Goal: Task Accomplishment & Management: Use online tool/utility

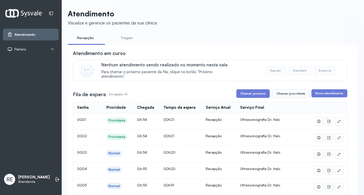
click at [50, 48] on div "Painéis" at bounding box center [30, 49] width 47 height 5
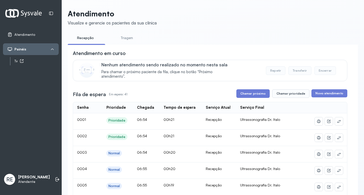
click at [46, 64] on link "Tv" at bounding box center [36, 61] width 44 height 6
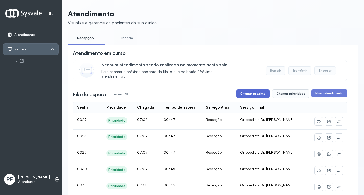
click at [243, 94] on button "Chamar próximo" at bounding box center [252, 94] width 33 height 9
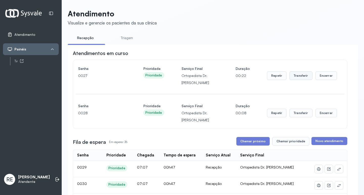
click at [300, 77] on button "Transferir" at bounding box center [301, 76] width 23 height 9
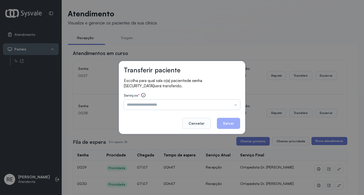
click at [152, 101] on div "Serviços * Triagem Ortopedista Dr. [PERSON_NAME] Dr. [PERSON_NAME] Dr. [PERSON_…" at bounding box center [182, 101] width 116 height 17
click at [152, 105] on input "text" at bounding box center [182, 105] width 116 height 10
type input "**********"
click at [225, 124] on button "Salvar" at bounding box center [228, 123] width 23 height 11
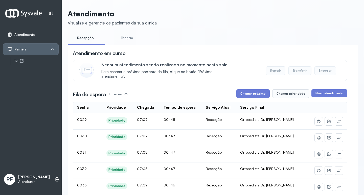
click at [256, 96] on button "Chamar próximo" at bounding box center [252, 94] width 33 height 9
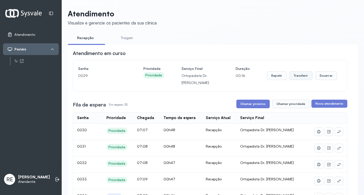
click at [297, 78] on button "Transferir" at bounding box center [301, 76] width 23 height 9
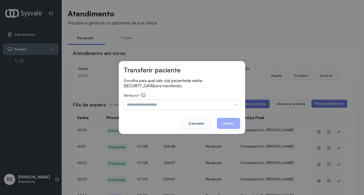
click at [140, 106] on input "text" at bounding box center [182, 105] width 116 height 10
type input "**********"
click at [232, 119] on button "Salvar" at bounding box center [228, 123] width 23 height 11
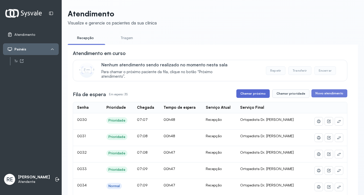
drag, startPoint x: 257, startPoint y: 88, endPoint x: 257, endPoint y: 93, distance: 4.6
click at [257, 93] on button "Chamar próximo" at bounding box center [252, 94] width 33 height 9
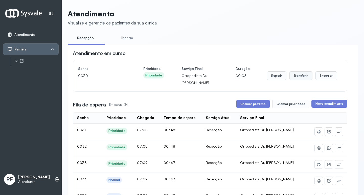
click at [291, 76] on button "Transferir" at bounding box center [301, 76] width 23 height 9
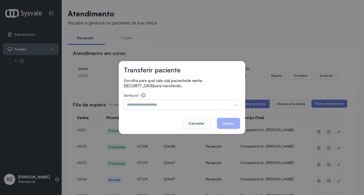
click at [157, 106] on input "text" at bounding box center [182, 105] width 116 height 10
type input "**********"
click at [230, 124] on button "Salvar" at bounding box center [228, 123] width 23 height 11
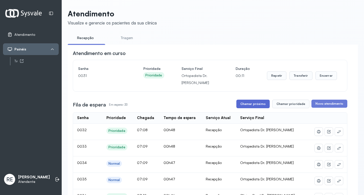
click at [247, 105] on button "Chamar próximo" at bounding box center [252, 104] width 33 height 9
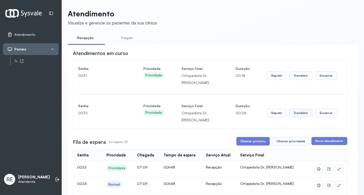
click at [300, 112] on button "Transferir" at bounding box center [301, 113] width 23 height 9
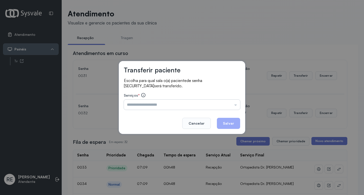
click at [150, 104] on input "text" at bounding box center [182, 105] width 116 height 10
type input "**********"
click at [232, 123] on button "Salvar" at bounding box center [228, 123] width 23 height 11
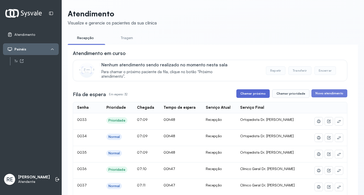
click at [245, 93] on button "Chamar próximo" at bounding box center [252, 94] width 33 height 9
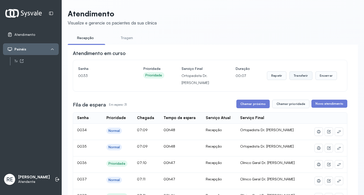
click at [295, 80] on button "Transferir" at bounding box center [301, 76] width 23 height 9
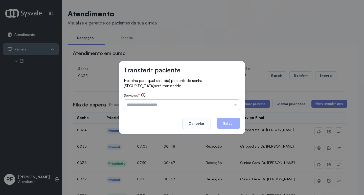
click at [142, 104] on input "text" at bounding box center [182, 105] width 116 height 10
type input "**********"
click at [223, 125] on button "Salvar" at bounding box center [228, 123] width 23 height 11
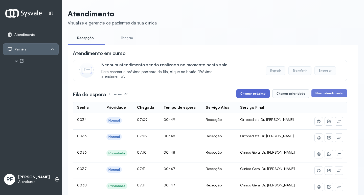
click at [244, 97] on button "Chamar próximo" at bounding box center [252, 94] width 33 height 9
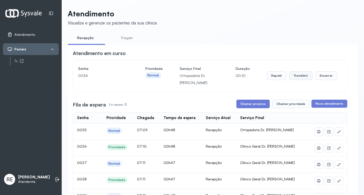
click at [300, 78] on button "Transferir" at bounding box center [301, 76] width 23 height 9
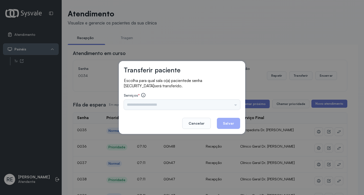
click at [149, 106] on div "Triagem Ortopedista Dr. [PERSON_NAME] Dr. [PERSON_NAME] Dr. [PERSON_NAME] Dra. …" at bounding box center [182, 105] width 116 height 10
click at [149, 106] on input "text" at bounding box center [182, 105] width 116 height 10
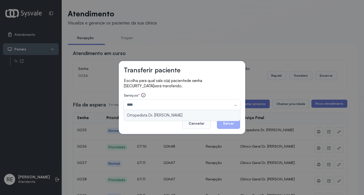
type input "**********"
click at [142, 114] on div "**********" at bounding box center [182, 97] width 126 height 73
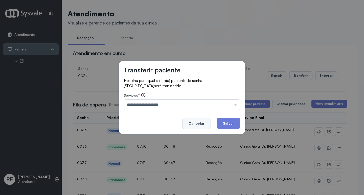
click at [209, 123] on button "Cancelar" at bounding box center [196, 123] width 29 height 11
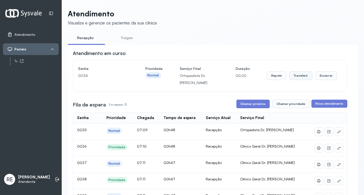
click at [296, 78] on button "Transferir" at bounding box center [301, 76] width 23 height 9
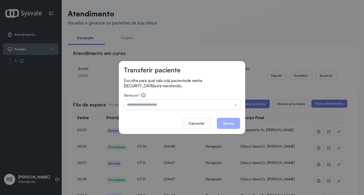
click at [151, 101] on input "text" at bounding box center [182, 105] width 116 height 10
type input "**********"
click at [227, 124] on button "Salvar" at bounding box center [228, 123] width 23 height 11
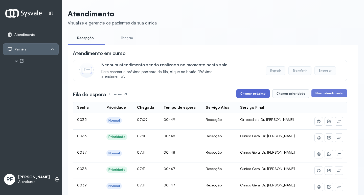
click at [248, 98] on button "Chamar próximo" at bounding box center [252, 94] width 33 height 9
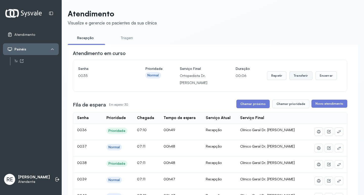
click at [294, 78] on button "Transferir" at bounding box center [301, 76] width 23 height 9
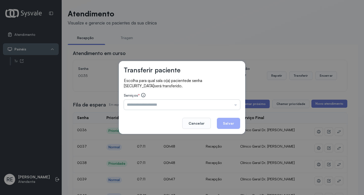
click at [140, 101] on input "text" at bounding box center [182, 105] width 116 height 10
type input "**********"
click at [228, 122] on button "Salvar" at bounding box center [228, 123] width 23 height 11
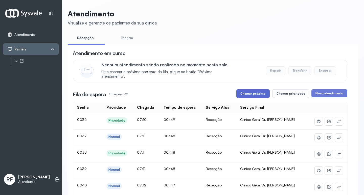
drag, startPoint x: 253, startPoint y: 96, endPoint x: 228, endPoint y: 75, distance: 32.8
click at [252, 96] on button "Chamar próximo" at bounding box center [252, 94] width 33 height 9
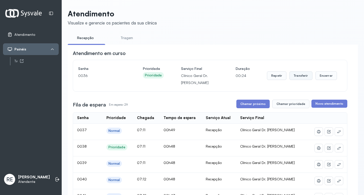
click at [296, 74] on button "Transferir" at bounding box center [301, 76] width 23 height 9
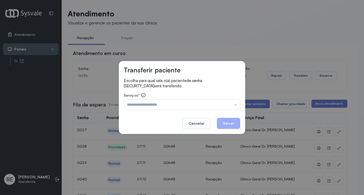
click at [142, 99] on div "Serviços * Triagem Ortopedista Dr. [PERSON_NAME] Dr. [PERSON_NAME] Dr. [PERSON_…" at bounding box center [182, 101] width 116 height 17
click at [143, 104] on input "text" at bounding box center [182, 105] width 116 height 10
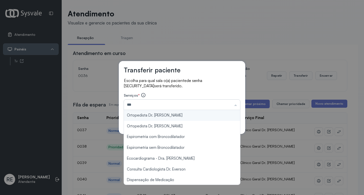
type input "**********"
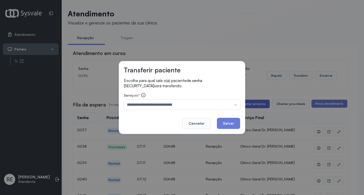
drag, startPoint x: 235, startPoint y: 123, endPoint x: 249, endPoint y: 109, distance: 19.7
click at [236, 121] on button "Salvar" at bounding box center [228, 123] width 23 height 11
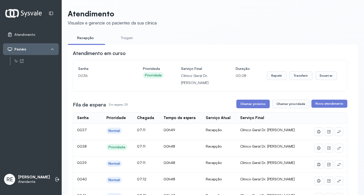
click at [249, 108] on button "Chamar próximo" at bounding box center [252, 104] width 33 height 9
click at [300, 76] on button "Transferir" at bounding box center [301, 76] width 23 height 9
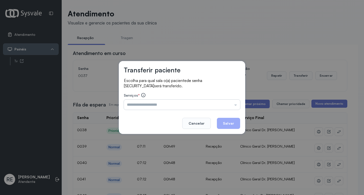
drag, startPoint x: 142, startPoint y: 110, endPoint x: 138, endPoint y: 108, distance: 4.0
click at [139, 109] on input "text" at bounding box center [182, 105] width 116 height 10
click at [138, 108] on input "****" at bounding box center [182, 105] width 116 height 10
type input "**********"
click at [221, 123] on button "Salvar" at bounding box center [228, 123] width 23 height 11
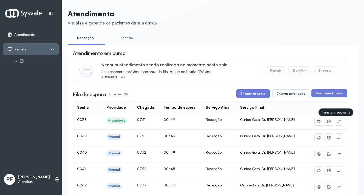
click at [337, 122] on icon at bounding box center [339, 122] width 4 height 4
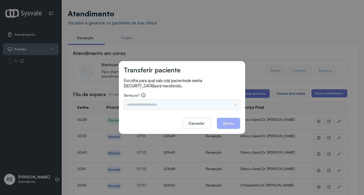
click at [147, 105] on div "Triagem Ortopedista Dr. [PERSON_NAME] Dr. [PERSON_NAME] Dr. [PERSON_NAME] Dra. …" at bounding box center [182, 105] width 116 height 10
click at [147, 105] on input "text" at bounding box center [182, 105] width 116 height 10
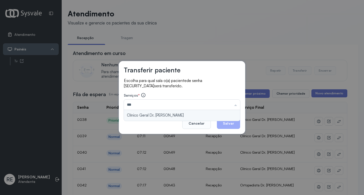
type input "**********"
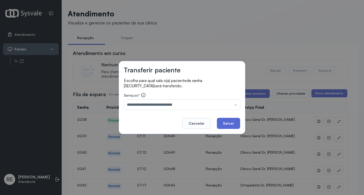
click at [232, 120] on button "Salvar" at bounding box center [228, 123] width 23 height 11
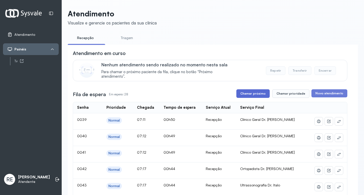
click at [254, 96] on button "Chamar próximo" at bounding box center [252, 94] width 33 height 9
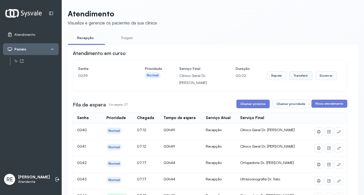
click at [301, 79] on button "Transferir" at bounding box center [301, 76] width 23 height 9
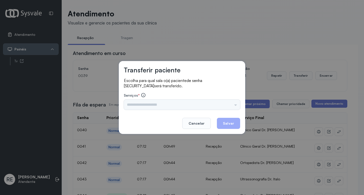
click at [135, 106] on div "Triagem Ortopedista Dr. [PERSON_NAME] Dr. [PERSON_NAME] Dr. [PERSON_NAME] Dra. …" at bounding box center [182, 105] width 116 height 10
click at [135, 106] on input "text" at bounding box center [182, 105] width 116 height 10
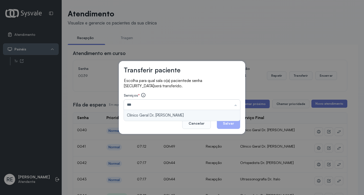
type input "**********"
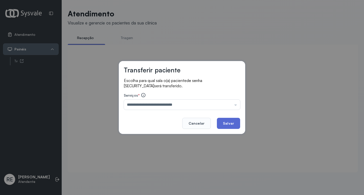
click at [230, 124] on button "Salvar" at bounding box center [228, 123] width 23 height 11
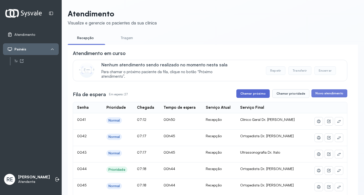
click at [253, 95] on button "Chamar próximo" at bounding box center [252, 94] width 33 height 9
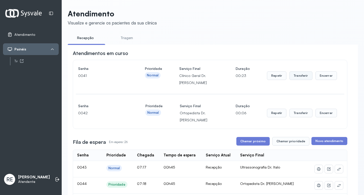
click at [296, 77] on button "Transferir" at bounding box center [301, 76] width 23 height 9
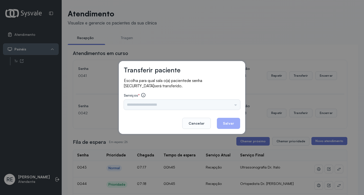
click at [131, 103] on div "Triagem Ortopedista Dr. [PERSON_NAME] Dr. [PERSON_NAME] Dr. [PERSON_NAME] Dra. …" at bounding box center [182, 105] width 116 height 10
click at [135, 104] on input "text" at bounding box center [182, 105] width 116 height 10
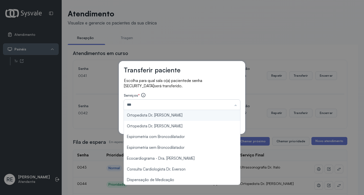
type input "**********"
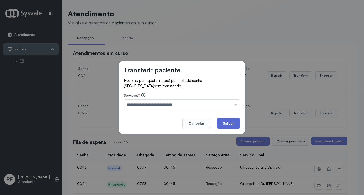
click at [225, 124] on button "Salvar" at bounding box center [228, 123] width 23 height 11
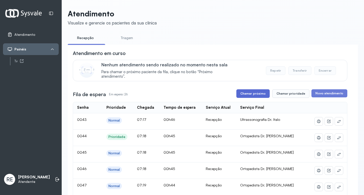
click at [259, 97] on button "Chamar próximo" at bounding box center [252, 94] width 33 height 9
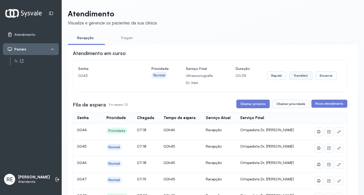
click at [300, 77] on button "Transferir" at bounding box center [301, 76] width 23 height 9
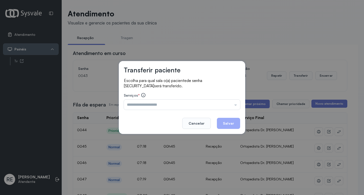
click at [150, 105] on input "text" at bounding box center [182, 105] width 116 height 10
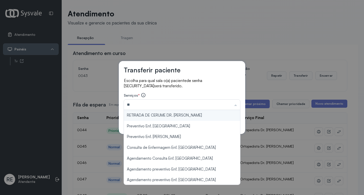
type input "*"
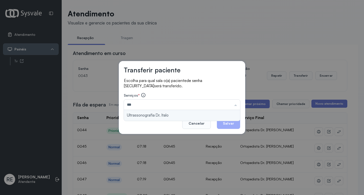
type input "**********"
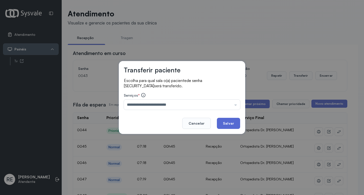
click at [223, 121] on button "Salvar" at bounding box center [228, 123] width 23 height 11
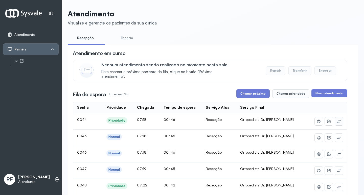
click at [337, 122] on icon at bounding box center [339, 122] width 4 height 4
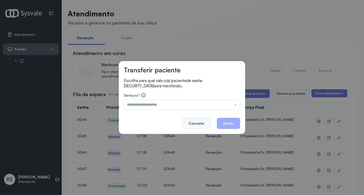
click at [197, 125] on button "Cancelar" at bounding box center [196, 123] width 29 height 11
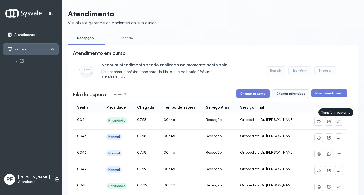
click at [337, 122] on icon at bounding box center [339, 122] width 4 height 4
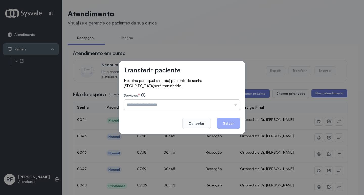
click at [159, 105] on input "text" at bounding box center [182, 105] width 116 height 10
type input "**********"
click at [230, 126] on button "Salvar" at bounding box center [228, 123] width 23 height 11
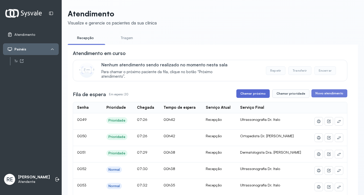
click at [251, 96] on button "Chamar próximo" at bounding box center [252, 94] width 33 height 9
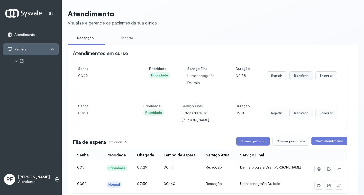
click at [294, 74] on button "Transferir" at bounding box center [301, 76] width 23 height 9
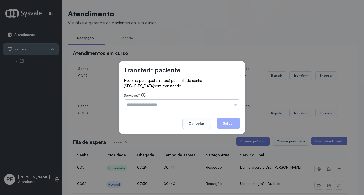
click at [177, 102] on input "text" at bounding box center [182, 105] width 116 height 10
type input "**********"
drag, startPoint x: 226, startPoint y: 125, endPoint x: 299, endPoint y: 115, distance: 73.3
click at [226, 125] on button "Salvar" at bounding box center [228, 123] width 23 height 11
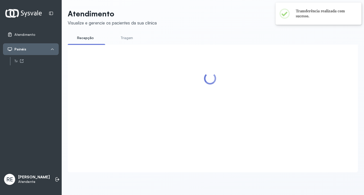
click at [274, 110] on div at bounding box center [210, 102] width 275 height 105
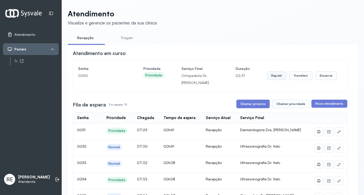
click at [268, 75] on button "Repetir" at bounding box center [276, 76] width 19 height 9
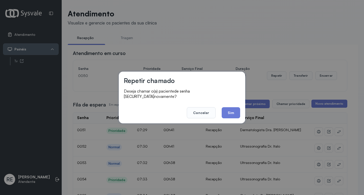
click at [199, 108] on button "Cancelar" at bounding box center [201, 112] width 29 height 11
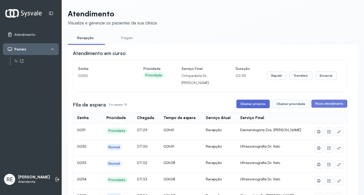
click at [251, 107] on button "Chamar próximo" at bounding box center [252, 104] width 33 height 9
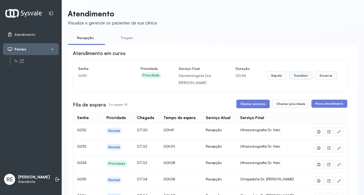
click at [295, 75] on button "Transferir" at bounding box center [301, 76] width 23 height 9
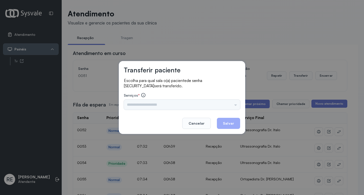
click at [166, 104] on div "Triagem Ortopedista Dr. [PERSON_NAME] Dr. [PERSON_NAME] Dr. [PERSON_NAME] Dra. …" at bounding box center [182, 105] width 116 height 10
click at [166, 104] on input "text" at bounding box center [182, 105] width 116 height 10
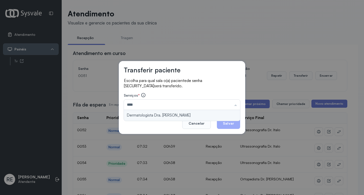
type input "**********"
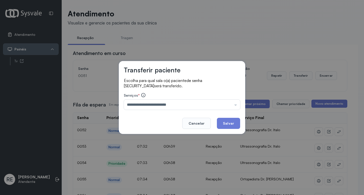
click at [233, 123] on button "Salvar" at bounding box center [228, 123] width 23 height 11
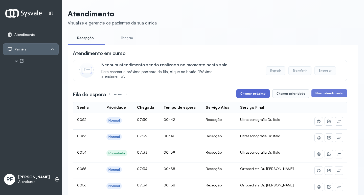
click at [258, 94] on button "Chamar próximo" at bounding box center [252, 94] width 33 height 9
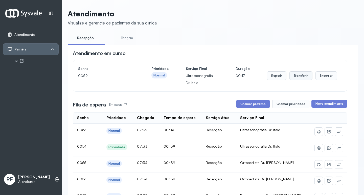
click at [294, 80] on button "Transferir" at bounding box center [301, 76] width 23 height 9
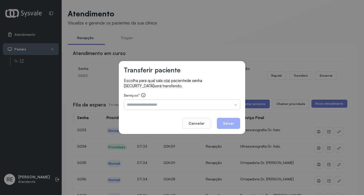
click at [161, 104] on input "text" at bounding box center [182, 105] width 116 height 10
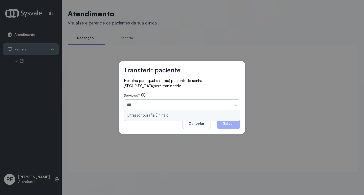
type input "**********"
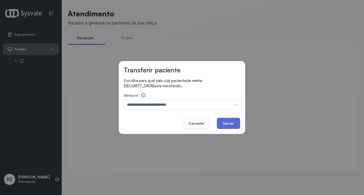
click at [230, 123] on button "Salvar" at bounding box center [228, 123] width 23 height 11
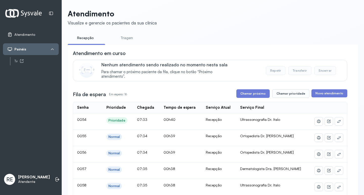
drag, startPoint x: 248, startPoint y: 101, endPoint x: 251, endPoint y: 96, distance: 5.6
click at [251, 96] on button "Chamar próximo" at bounding box center [252, 94] width 33 height 9
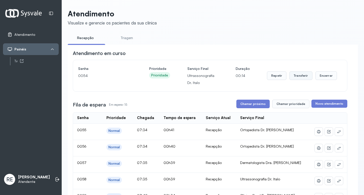
click at [301, 77] on button "Transferir" at bounding box center [301, 76] width 23 height 9
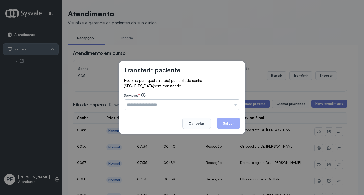
click at [137, 104] on input "text" at bounding box center [182, 105] width 116 height 10
type input "**********"
click at [224, 123] on button "Salvar" at bounding box center [228, 123] width 23 height 11
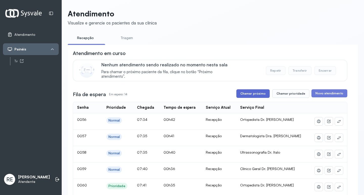
click at [252, 96] on button "Chamar próximo" at bounding box center [252, 94] width 33 height 9
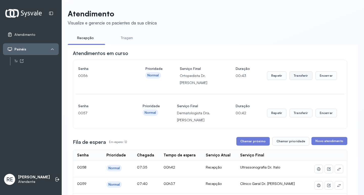
click at [299, 78] on button "Transferir" at bounding box center [301, 76] width 23 height 9
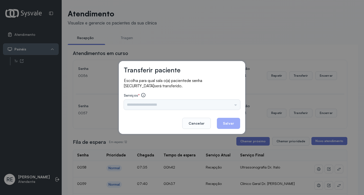
click at [159, 101] on input "text" at bounding box center [182, 105] width 116 height 10
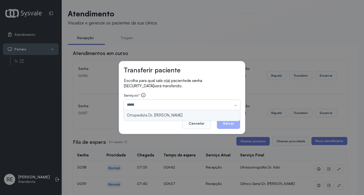
type input "**********"
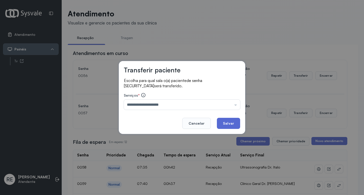
click at [239, 125] on div "**********" at bounding box center [182, 97] width 126 height 73
click at [235, 124] on button "Salvar" at bounding box center [228, 123] width 23 height 11
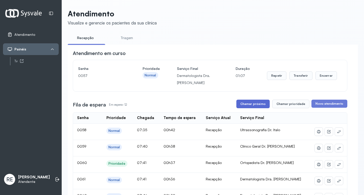
click at [246, 103] on button "Chamar próximo" at bounding box center [252, 104] width 33 height 9
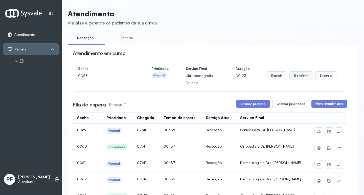
click at [298, 79] on button "Transferir" at bounding box center [301, 76] width 23 height 9
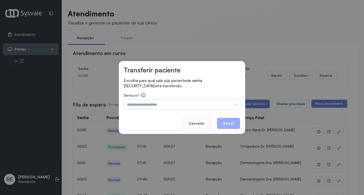
click at [153, 104] on input "text" at bounding box center [182, 105] width 116 height 10
type input "**********"
click at [227, 124] on button "Salvar" at bounding box center [228, 123] width 23 height 11
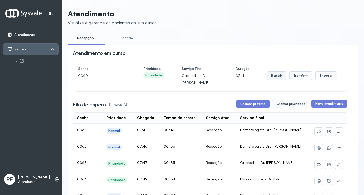
click at [276, 78] on button "Repetir" at bounding box center [276, 76] width 19 height 9
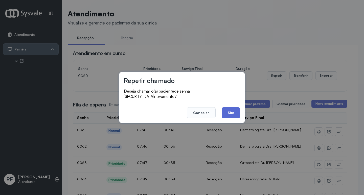
click at [230, 107] on button "Sim" at bounding box center [231, 112] width 18 height 11
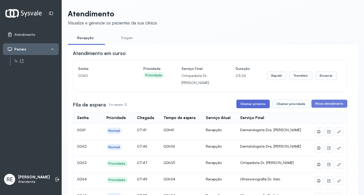
click at [254, 106] on button "Chamar próximo" at bounding box center [252, 104] width 33 height 9
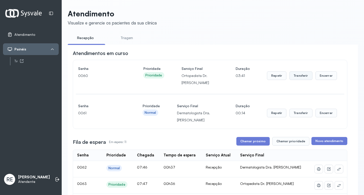
click at [302, 74] on button "Transferir" at bounding box center [301, 76] width 23 height 9
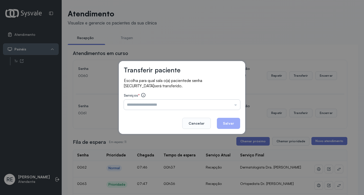
click at [153, 106] on input "text" at bounding box center [182, 105] width 116 height 10
type input "**********"
click at [227, 120] on button "Salvar" at bounding box center [228, 123] width 23 height 11
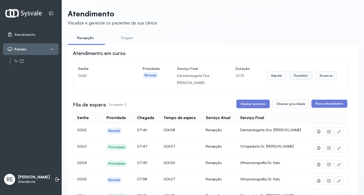
click at [298, 78] on button "Transferir" at bounding box center [301, 76] width 23 height 9
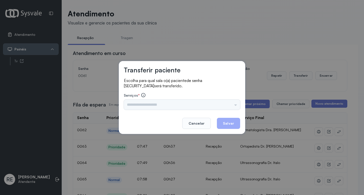
click at [134, 104] on div "Triagem Ortopedista Dr. [PERSON_NAME] Dr. [PERSON_NAME] Dr. [PERSON_NAME] Dra. …" at bounding box center [182, 105] width 116 height 10
click at [134, 104] on input "text" at bounding box center [182, 105] width 116 height 10
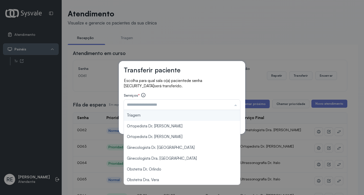
drag, startPoint x: 174, startPoint y: 46, endPoint x: 191, endPoint y: 55, distance: 19.9
click at [180, 49] on div "Transferir paciente Escolha para qual sala o(a) paciente de senha [SECURITY_DAT…" at bounding box center [182, 97] width 364 height 195
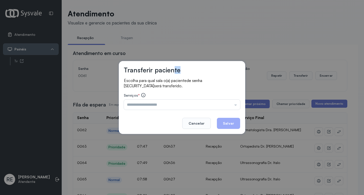
click at [200, 125] on button "Cancelar" at bounding box center [196, 123] width 29 height 11
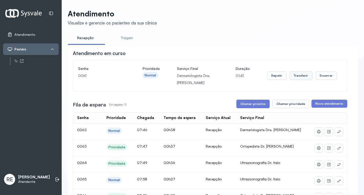
click at [293, 75] on button "Transferir" at bounding box center [301, 76] width 23 height 9
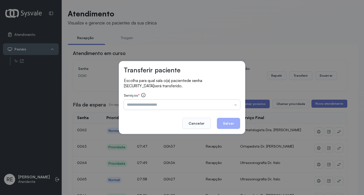
click at [161, 103] on input "text" at bounding box center [182, 105] width 116 height 10
type input "**********"
click at [222, 121] on button "Salvar" at bounding box center [228, 123] width 23 height 11
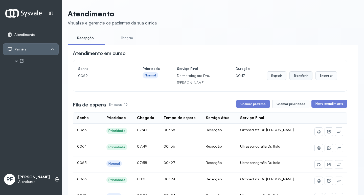
click at [299, 75] on button "Transferir" at bounding box center [301, 76] width 23 height 9
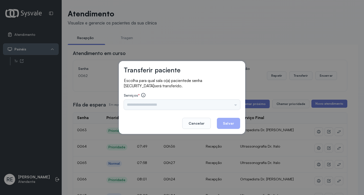
click at [166, 105] on input "text" at bounding box center [182, 105] width 116 height 10
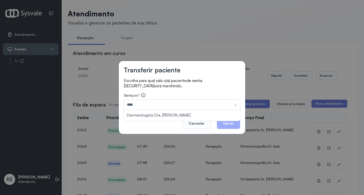
type input "**********"
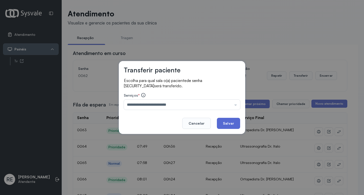
click at [226, 124] on button "Salvar" at bounding box center [228, 123] width 23 height 11
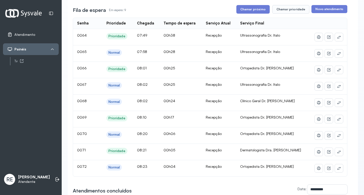
scroll to position [76, 0]
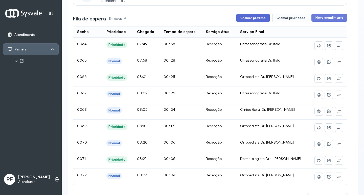
drag, startPoint x: 245, startPoint y: 18, endPoint x: 242, endPoint y: 17, distance: 2.8
click at [244, 18] on button "Chamar próximo" at bounding box center [252, 18] width 33 height 9
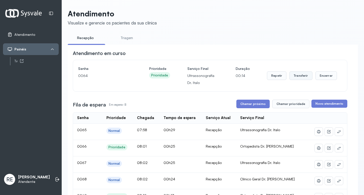
click at [301, 77] on button "Transferir" at bounding box center [301, 76] width 23 height 9
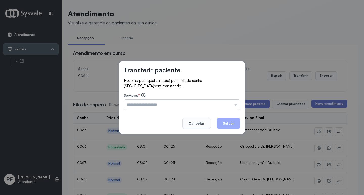
click at [144, 101] on input "text" at bounding box center [182, 105] width 116 height 10
type input "**********"
click at [227, 125] on button "Salvar" at bounding box center [228, 123] width 23 height 11
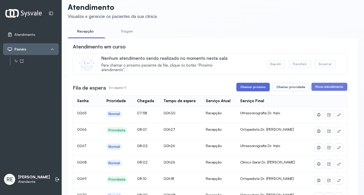
scroll to position [25, 0]
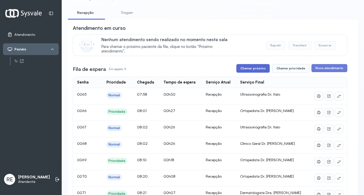
click at [257, 69] on button "Chamar próximo" at bounding box center [252, 68] width 33 height 9
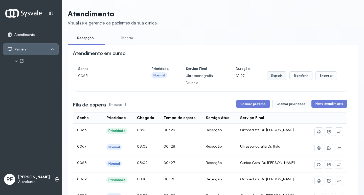
click at [272, 78] on button "Repetir" at bounding box center [276, 76] width 19 height 9
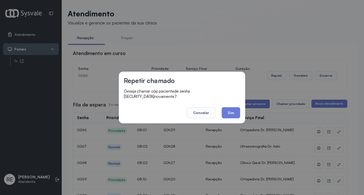
click at [234, 109] on button "Sim" at bounding box center [231, 112] width 18 height 11
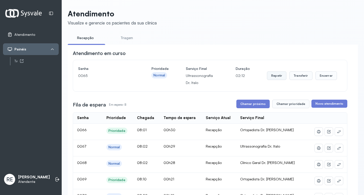
click at [269, 76] on button "Repetir" at bounding box center [276, 76] width 19 height 9
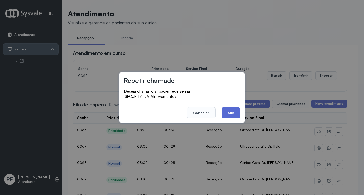
click at [231, 111] on button "Sim" at bounding box center [231, 112] width 18 height 11
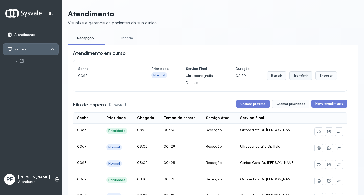
click at [300, 79] on button "Transferir" at bounding box center [301, 76] width 23 height 9
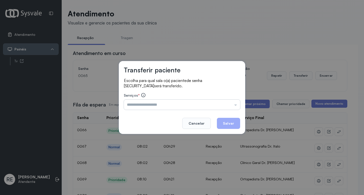
click at [152, 104] on input "text" at bounding box center [182, 105] width 116 height 10
type input "**********"
click at [230, 123] on button "Salvar" at bounding box center [228, 123] width 23 height 11
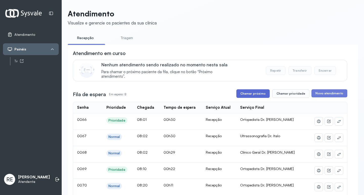
click at [258, 91] on button "Chamar próximo" at bounding box center [252, 94] width 33 height 9
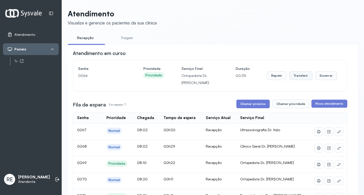
click at [297, 79] on button "Transferir" at bounding box center [301, 76] width 23 height 9
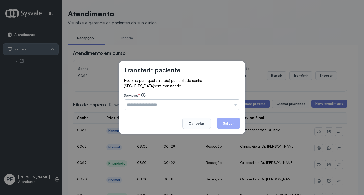
click at [137, 104] on input "text" at bounding box center [182, 105] width 116 height 10
type input "**********"
click at [226, 121] on button "Salvar" at bounding box center [228, 123] width 23 height 11
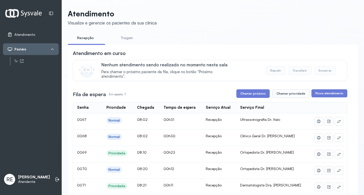
click at [253, 94] on button "Chamar próximo" at bounding box center [252, 94] width 33 height 9
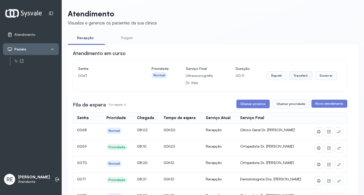
click at [295, 75] on button "Transferir" at bounding box center [301, 76] width 23 height 9
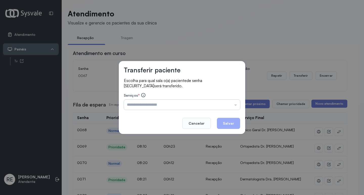
click at [178, 108] on input "text" at bounding box center [182, 105] width 116 height 10
type input "**********"
click at [228, 123] on button "Salvar" at bounding box center [228, 123] width 23 height 11
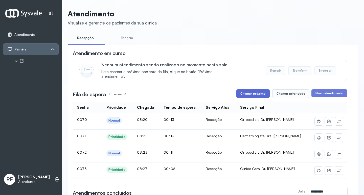
click at [260, 93] on button "Chamar próximo" at bounding box center [252, 94] width 33 height 9
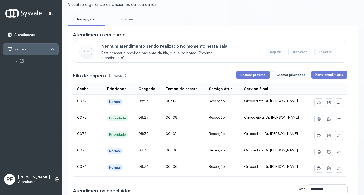
scroll to position [51, 0]
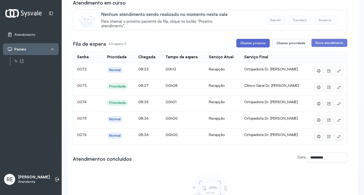
click at [254, 47] on button "Chamar próximo" at bounding box center [252, 43] width 33 height 9
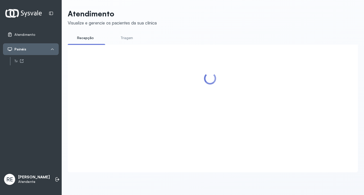
scroll to position [0, 0]
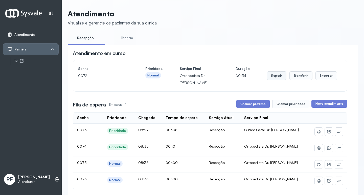
click at [272, 76] on button "Repetir" at bounding box center [276, 76] width 19 height 9
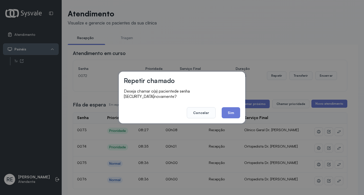
click at [235, 110] on button "Sim" at bounding box center [231, 112] width 18 height 11
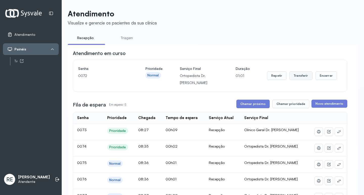
click at [300, 75] on button "Transferir" at bounding box center [301, 76] width 23 height 9
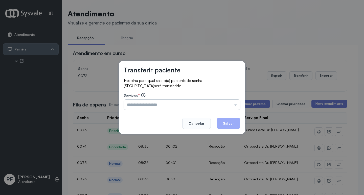
click at [124, 105] on input "text" at bounding box center [182, 105] width 116 height 10
type input "**********"
click at [224, 125] on button "Salvar" at bounding box center [228, 123] width 23 height 11
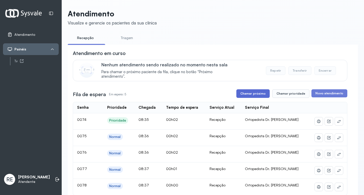
click at [254, 98] on button "Chamar próximo" at bounding box center [252, 94] width 33 height 9
